Goal: Task Accomplishment & Management: Use online tool/utility

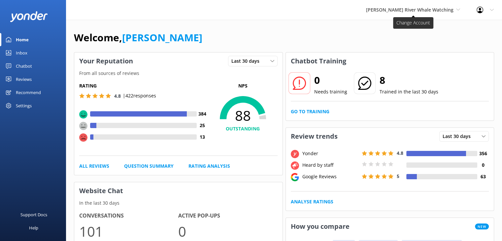
click at [424, 6] on span "[PERSON_NAME] River Whale Watching" at bounding box center [413, 9] width 94 height 7
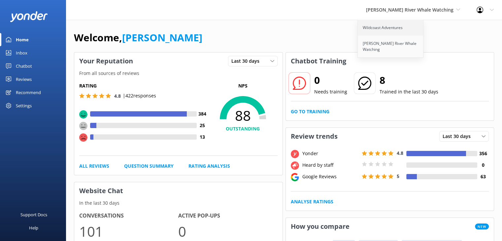
click at [395, 28] on link "Wildcoast Adventures" at bounding box center [391, 28] width 66 height 16
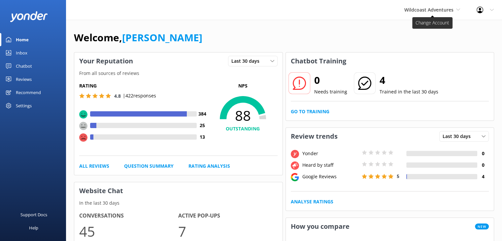
click at [422, 8] on span "Wildcoast Adventures" at bounding box center [428, 10] width 49 height 6
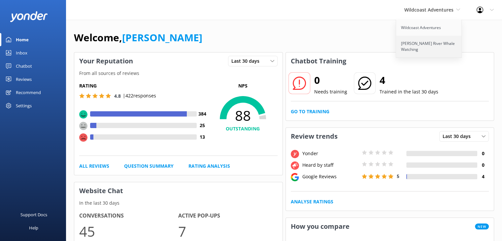
click at [418, 47] on link "[PERSON_NAME] River Whale Watching" at bounding box center [429, 47] width 66 height 22
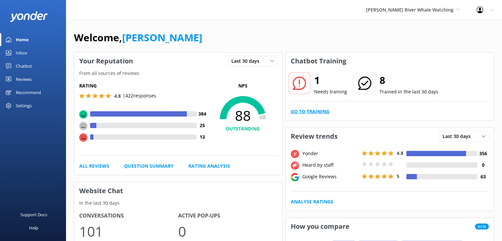
click at [301, 109] on link "Go to Training" at bounding box center [310, 111] width 39 height 7
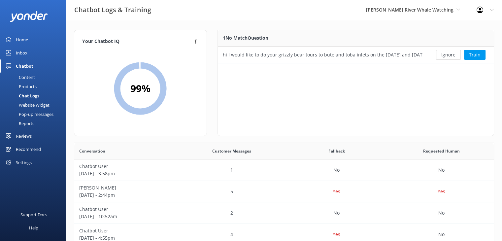
scroll to position [33, 0]
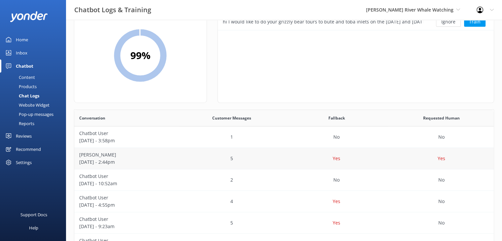
click at [290, 158] on div "Yes" at bounding box center [336, 158] width 105 height 21
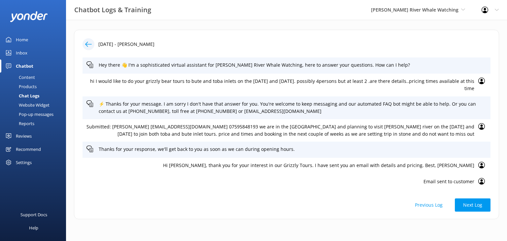
click at [26, 38] on div "Home" at bounding box center [22, 39] width 12 height 13
